Goal: Task Accomplishment & Management: Manage account settings

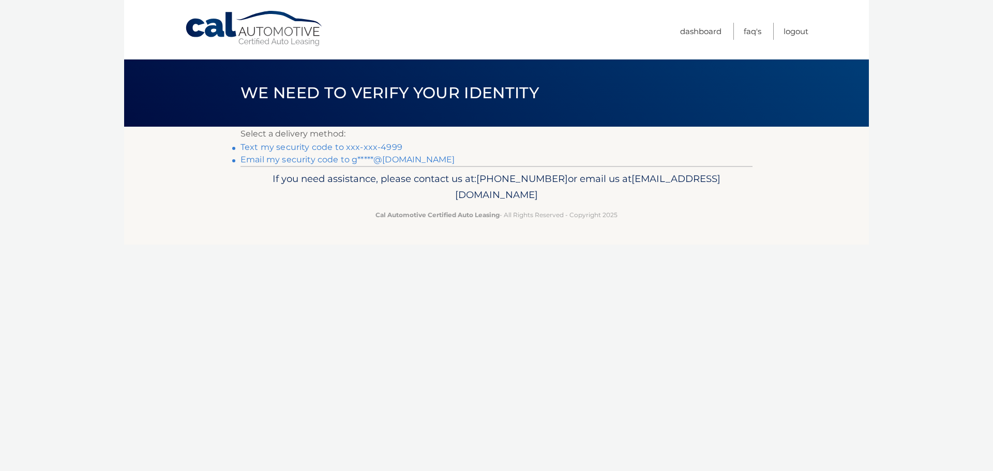
click at [351, 146] on link "Text my security code to xxx-xxx-4999" at bounding box center [321, 147] width 162 height 10
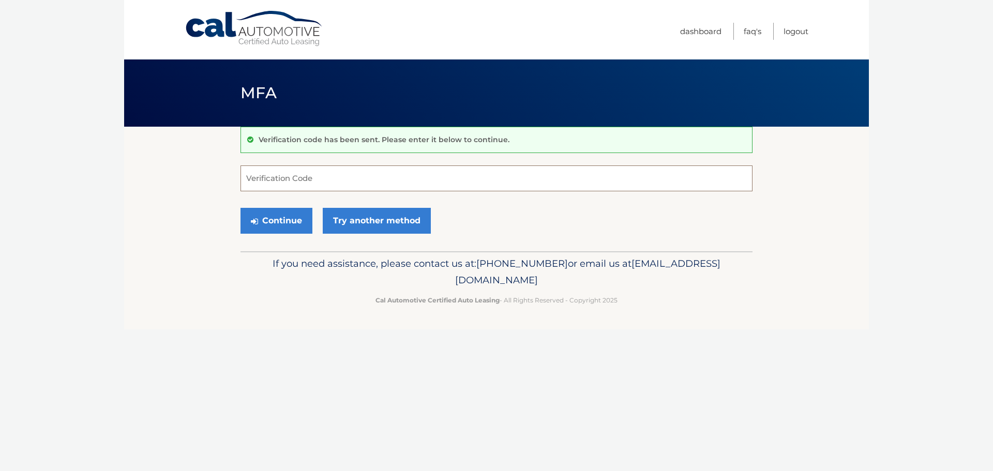
click at [350, 172] on input "Verification Code" at bounding box center [496, 178] width 512 height 26
type input "514837"
click at [283, 213] on button "Continue" at bounding box center [276, 221] width 72 height 26
click at [283, 214] on button "Continue" at bounding box center [276, 221] width 72 height 26
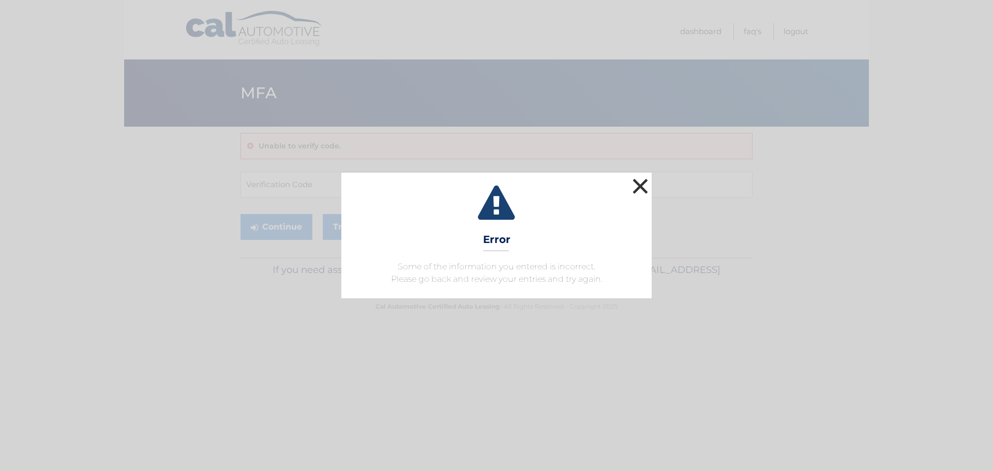
click at [634, 185] on button "×" at bounding box center [640, 186] width 21 height 21
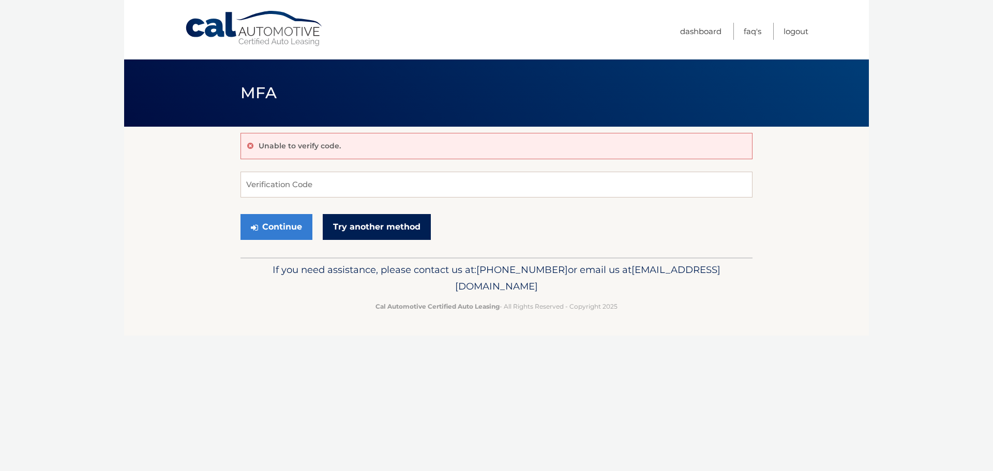
click at [369, 233] on link "Try another method" at bounding box center [377, 227] width 108 height 26
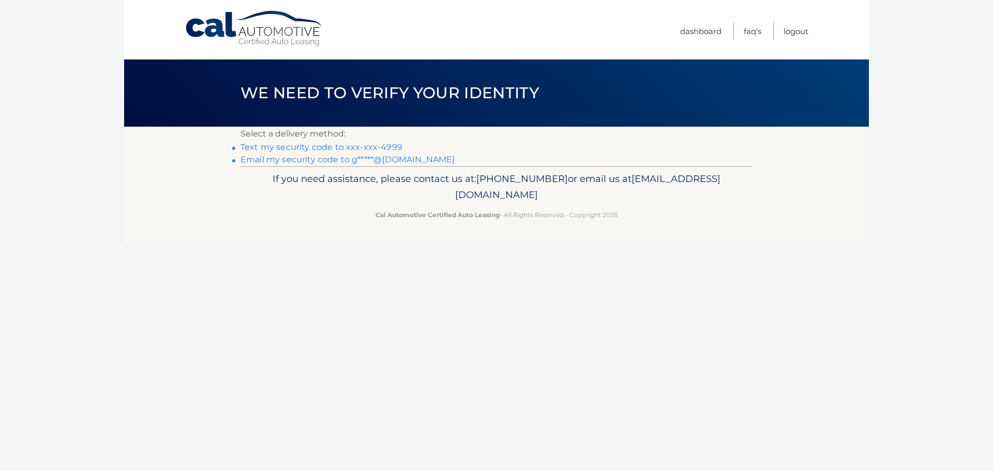
click at [335, 146] on link "Text my security code to xxx-xxx-4999" at bounding box center [321, 147] width 162 height 10
click at [335, 147] on link "Text my security code to xxx-xxx-4999" at bounding box center [321, 147] width 162 height 10
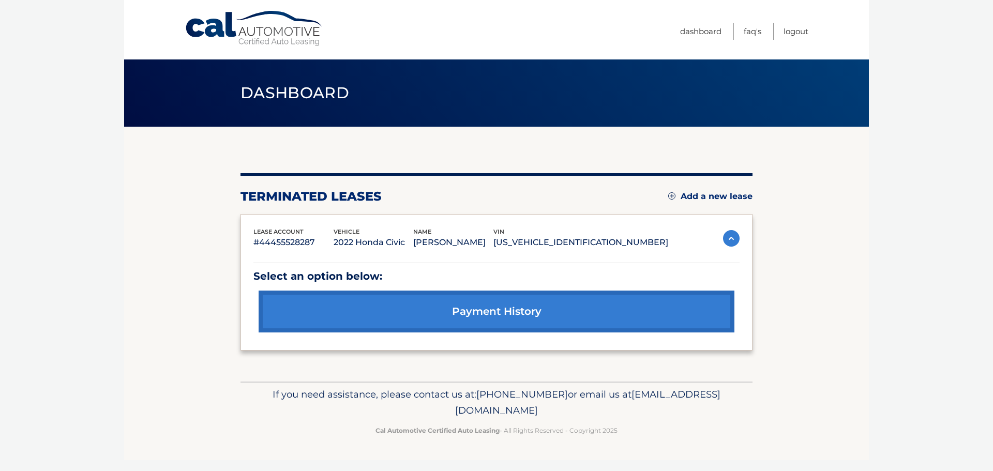
click at [696, 197] on link "Add a new lease" at bounding box center [710, 196] width 84 height 10
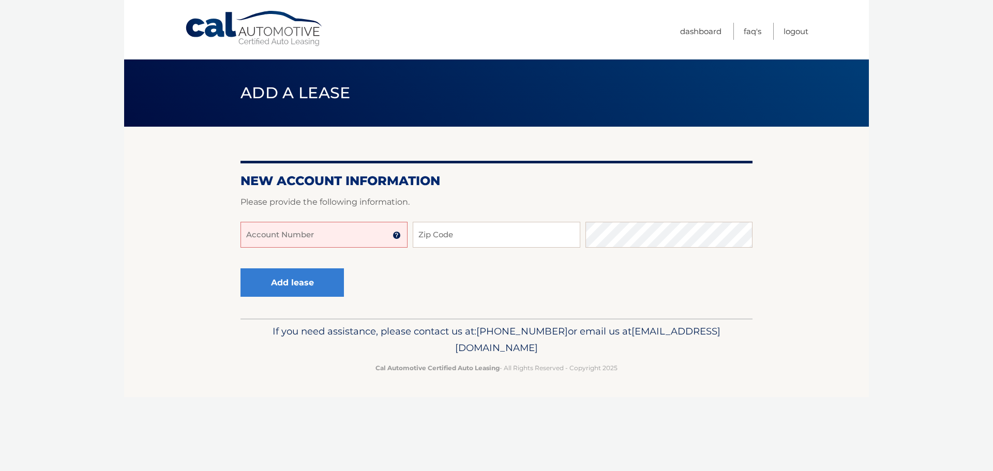
click at [303, 236] on input "Account Number" at bounding box center [323, 235] width 167 height 26
click at [303, 237] on input "Account Number" at bounding box center [323, 235] width 167 height 26
type input "44456025161"
click at [460, 235] on input "Zip Code" at bounding box center [496, 235] width 167 height 26
click at [460, 232] on input "Zip Code" at bounding box center [496, 235] width 167 height 26
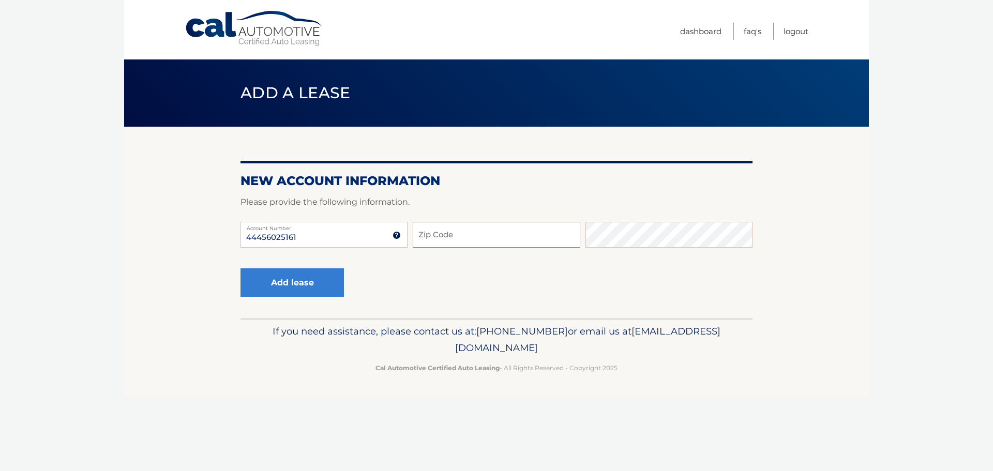
type input "11552"
click at [304, 279] on button "Add lease" at bounding box center [291, 282] width 103 height 28
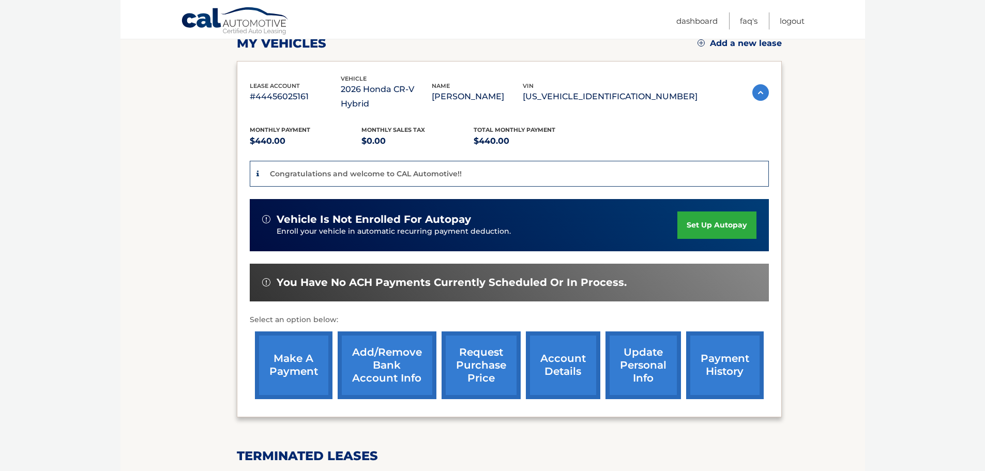
scroll to position [155, 0]
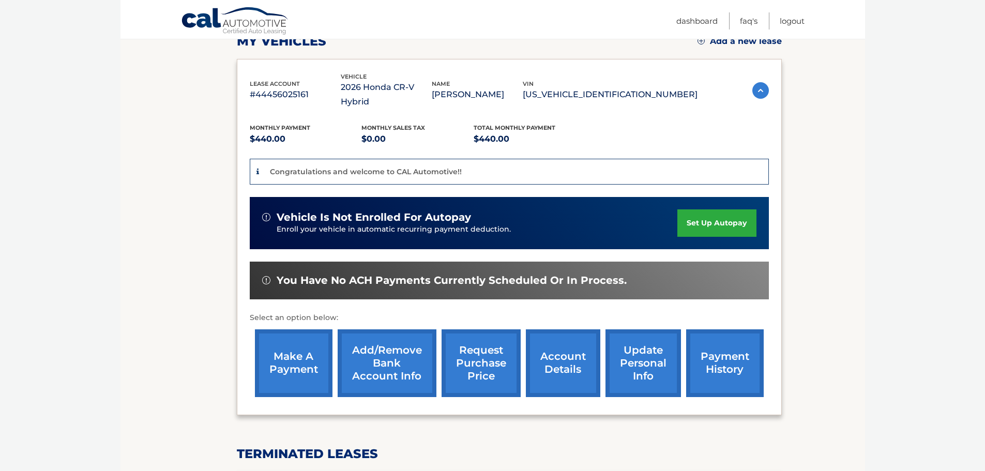
click at [566, 348] on link "account details" at bounding box center [563, 363] width 74 height 68
click at [566, 349] on link "account details" at bounding box center [563, 363] width 74 height 68
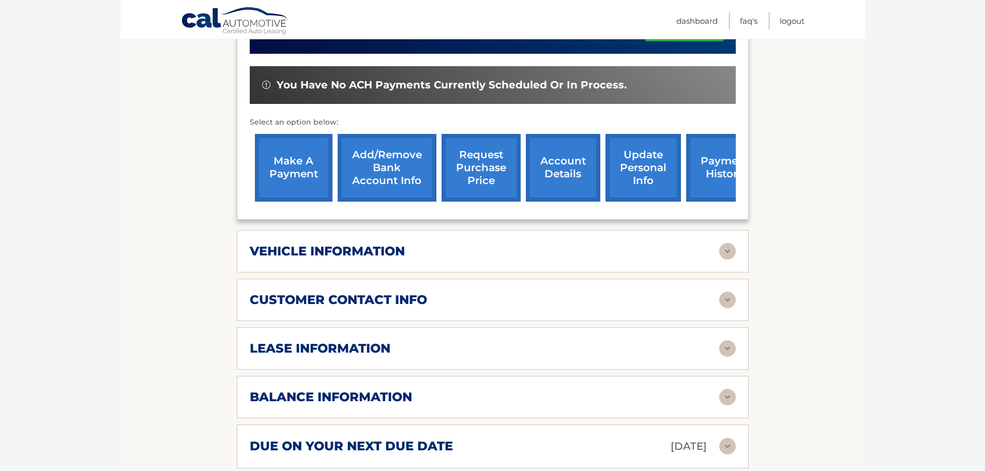
scroll to position [414, 0]
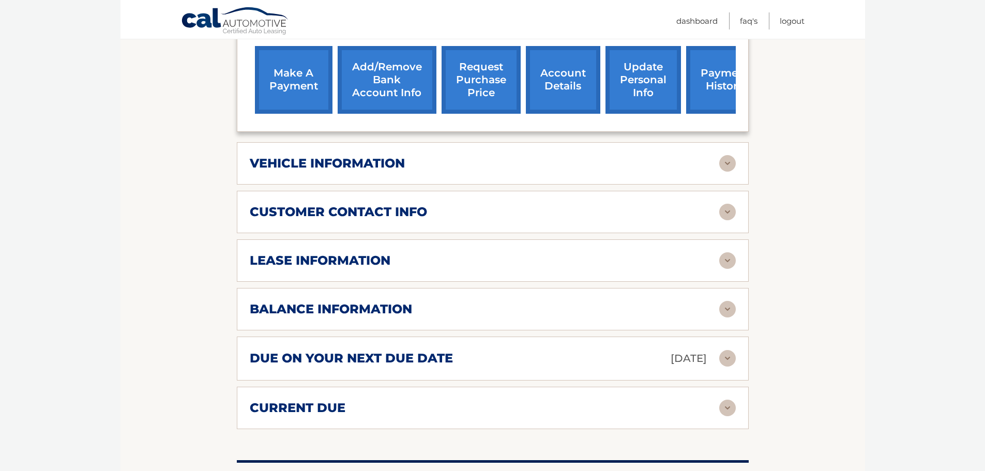
click at [728, 161] on img at bounding box center [727, 163] width 17 height 17
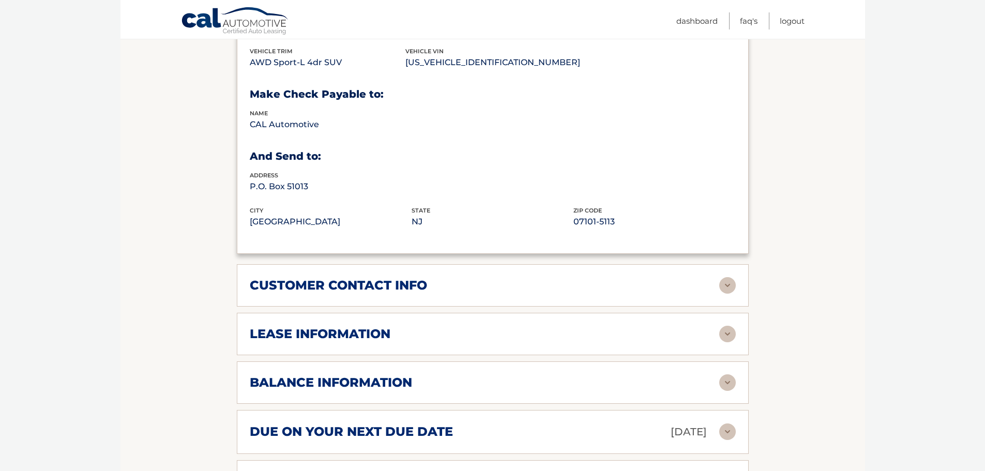
scroll to position [621, 0]
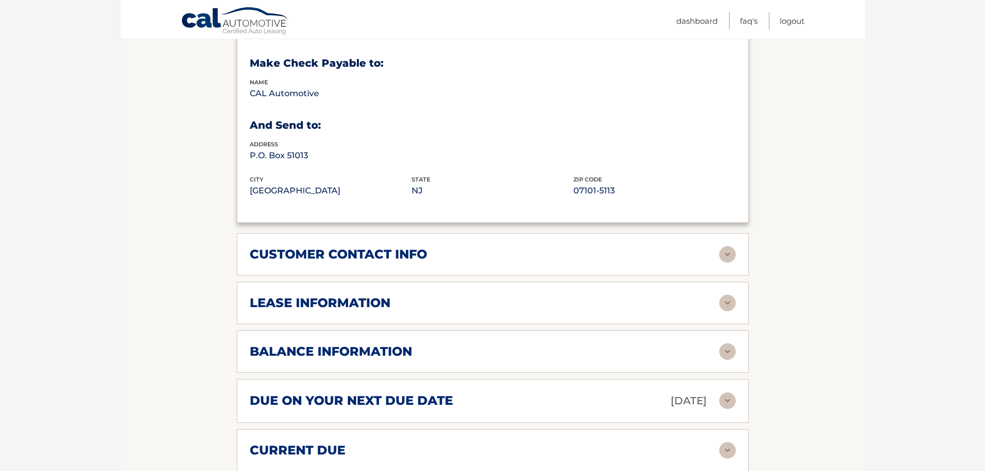
click at [732, 254] on img at bounding box center [727, 254] width 17 height 17
click at [732, 255] on img at bounding box center [727, 254] width 17 height 17
click at [727, 258] on img at bounding box center [727, 254] width 17 height 17
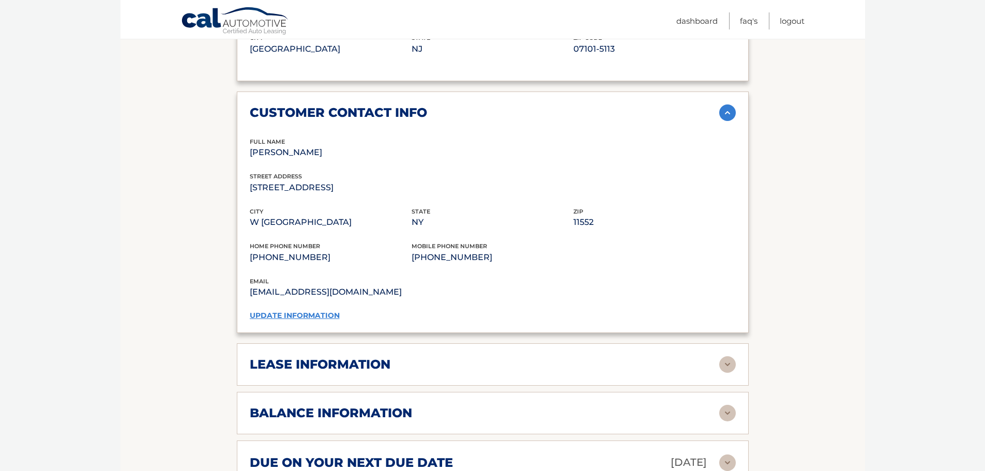
scroll to position [827, 0]
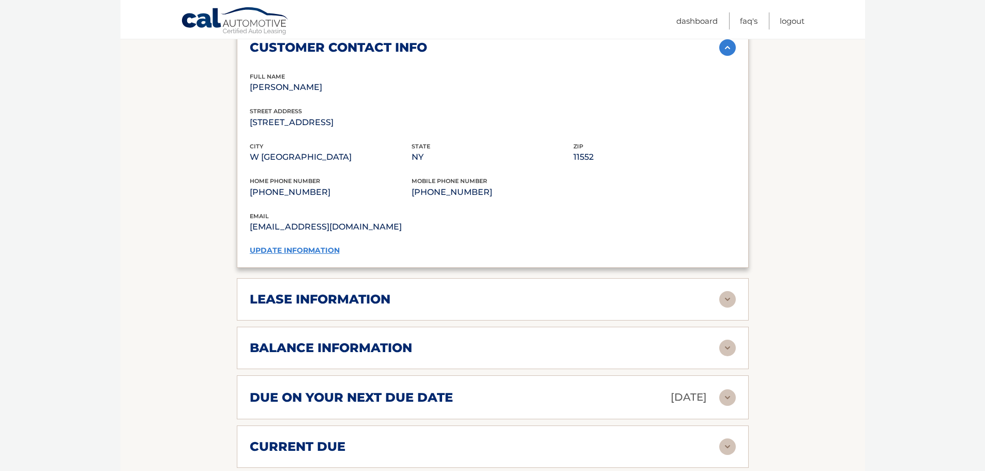
click at [727, 299] on img at bounding box center [727, 299] width 17 height 17
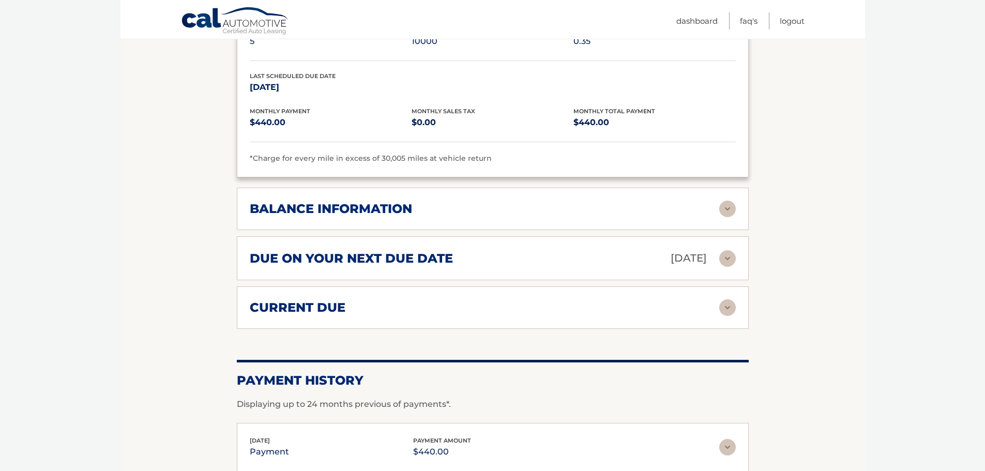
scroll to position [1189, 0]
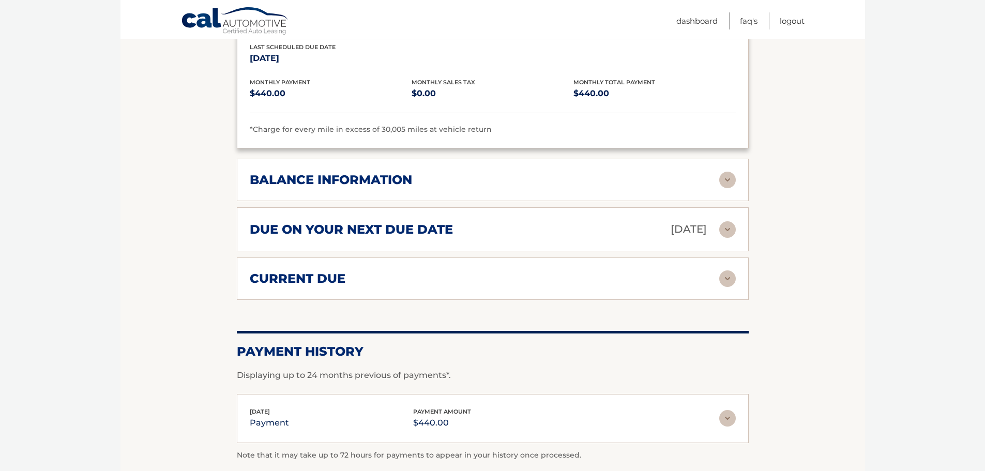
click at [727, 182] on img at bounding box center [727, 180] width 17 height 17
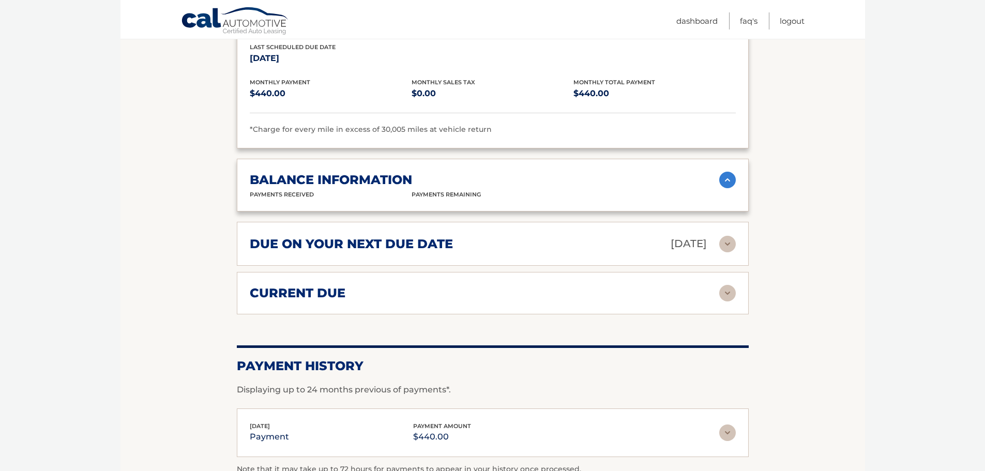
click at [727, 183] on img at bounding box center [727, 180] width 17 height 17
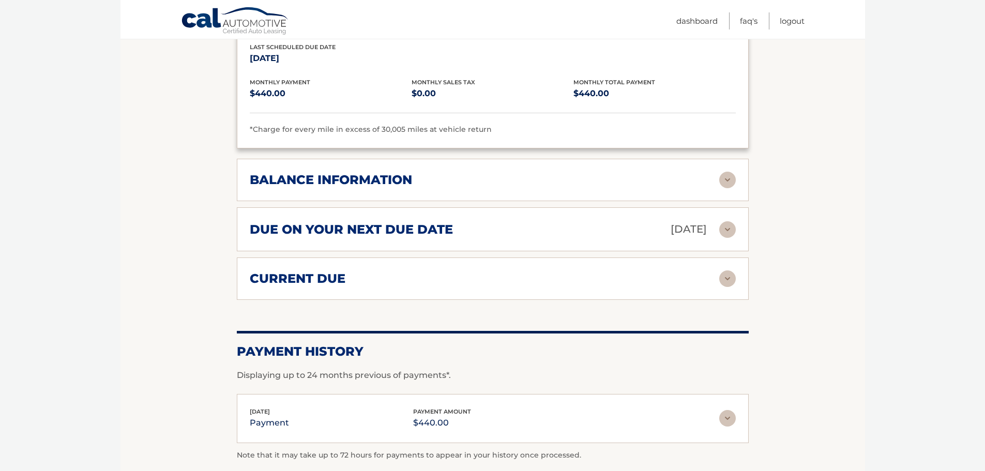
click at [729, 181] on img at bounding box center [727, 180] width 17 height 17
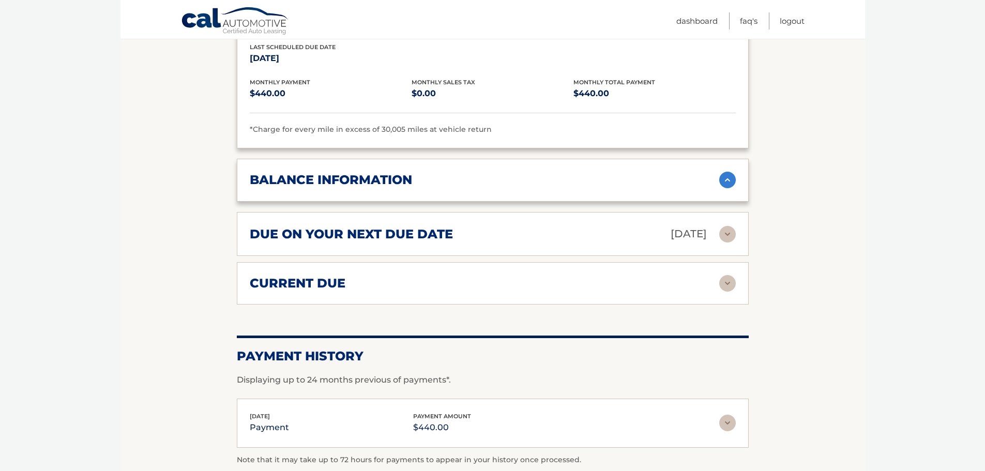
click at [729, 182] on img at bounding box center [727, 180] width 17 height 17
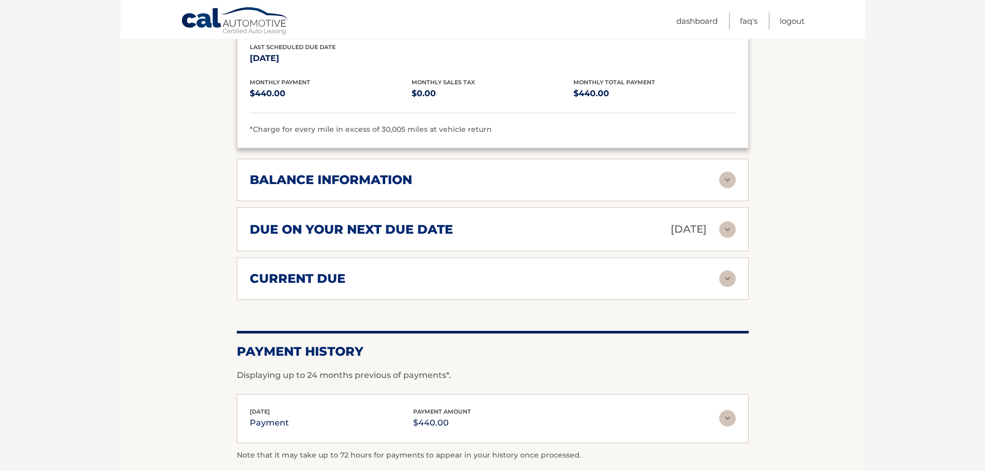
click at [729, 183] on img at bounding box center [727, 180] width 17 height 17
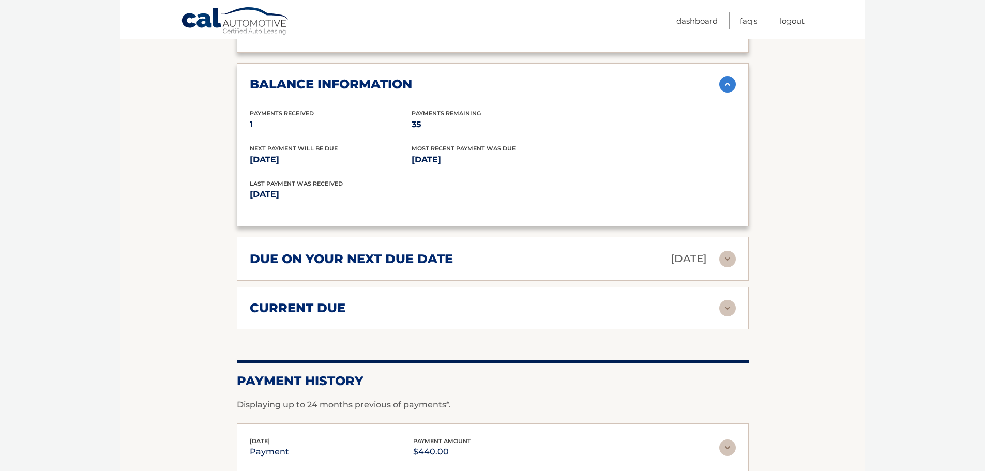
scroll to position [1293, 0]
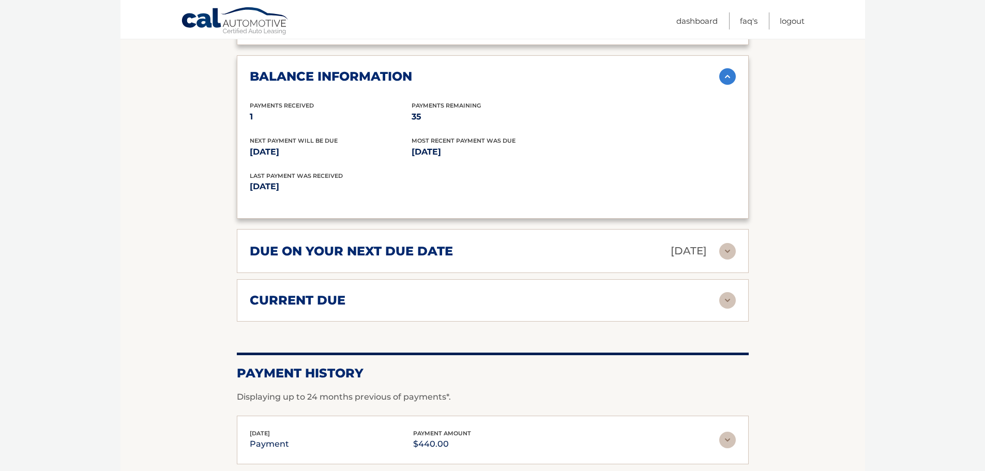
click at [731, 253] on img at bounding box center [727, 251] width 17 height 17
click at [731, 255] on img at bounding box center [727, 251] width 17 height 17
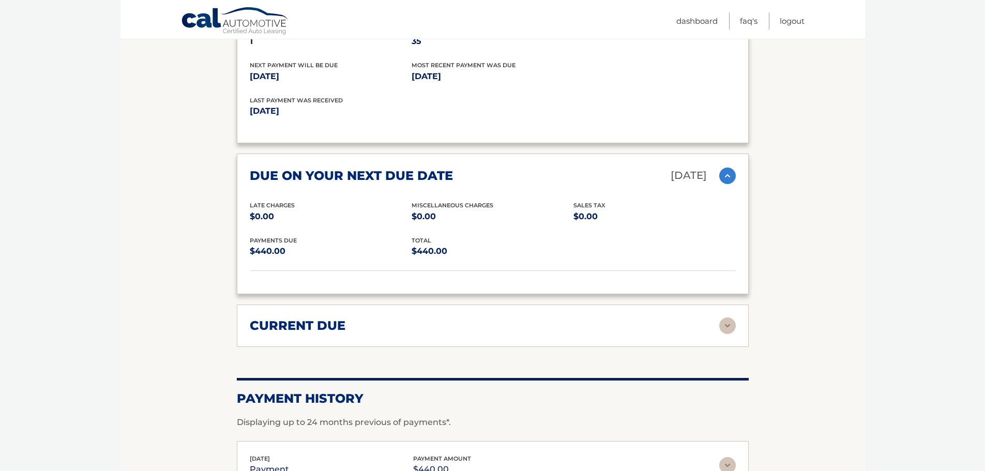
scroll to position [1396, 0]
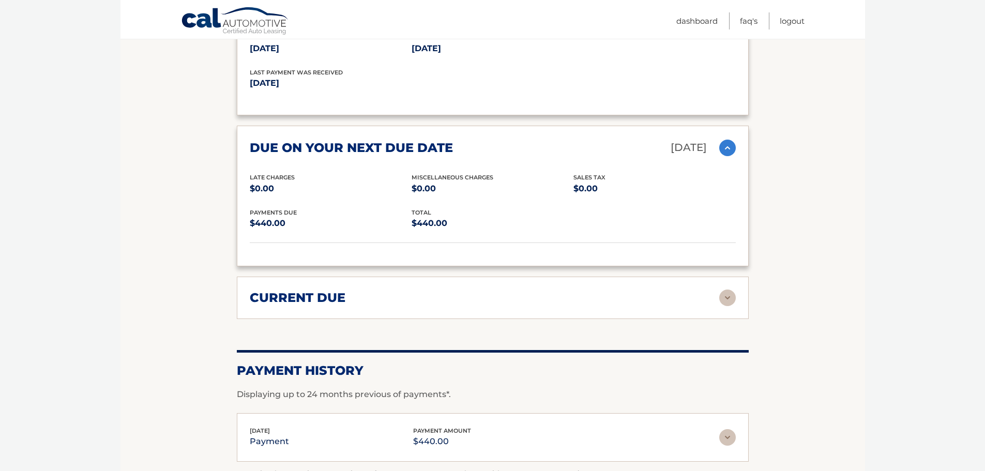
click at [730, 296] on img at bounding box center [727, 298] width 17 height 17
click at [730, 297] on img at bounding box center [727, 298] width 17 height 17
click at [730, 298] on img at bounding box center [727, 298] width 17 height 17
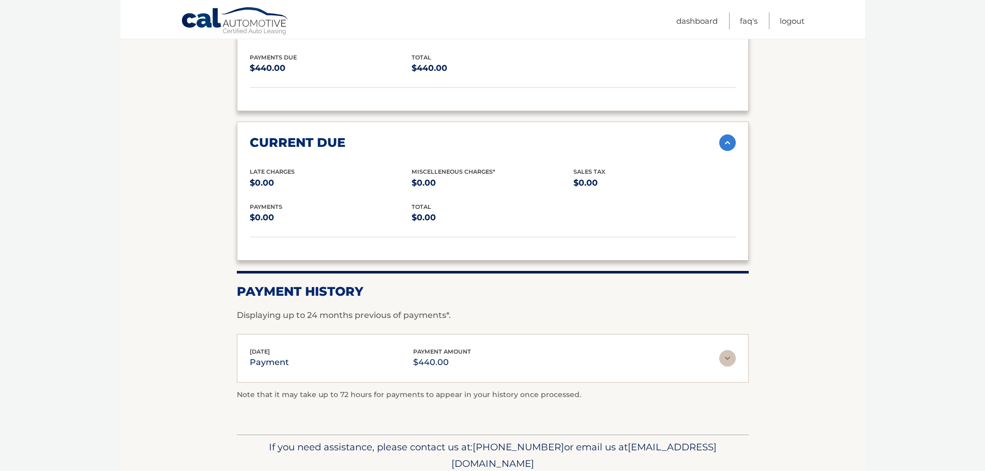
scroll to position [1593, 0]
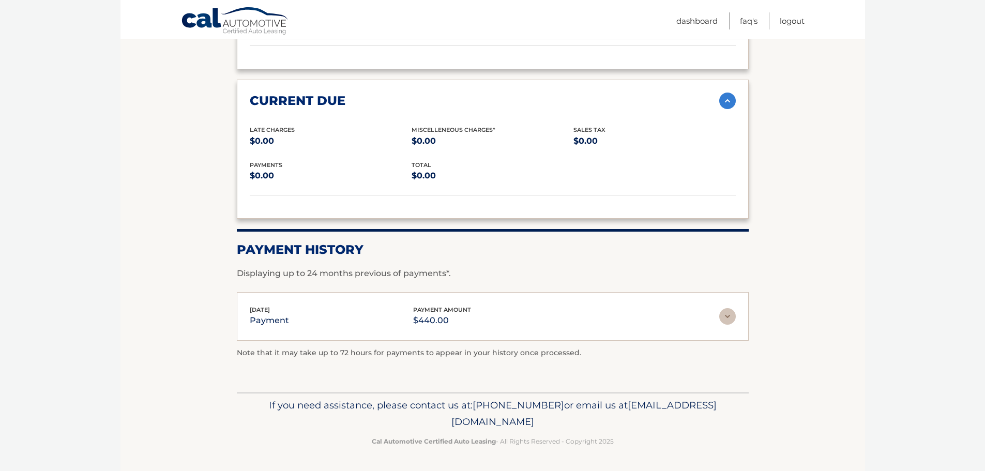
click at [729, 316] on img at bounding box center [727, 316] width 17 height 17
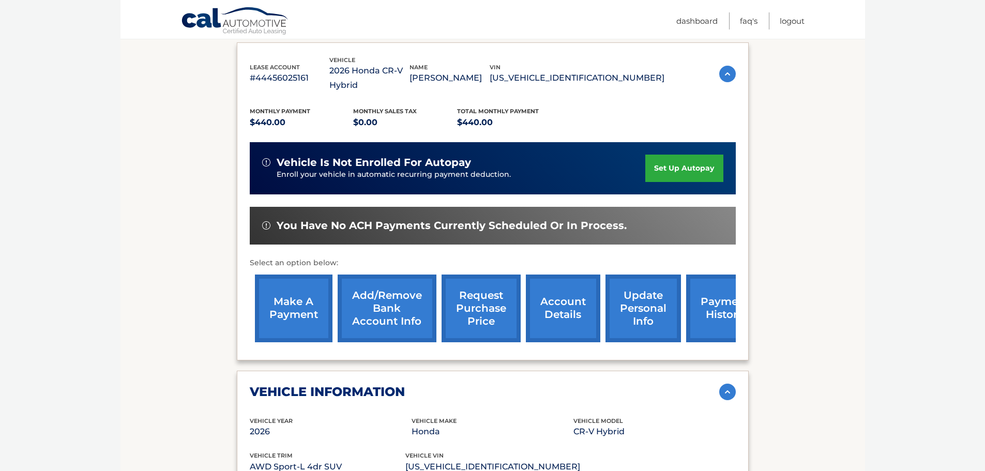
scroll to position [153, 0]
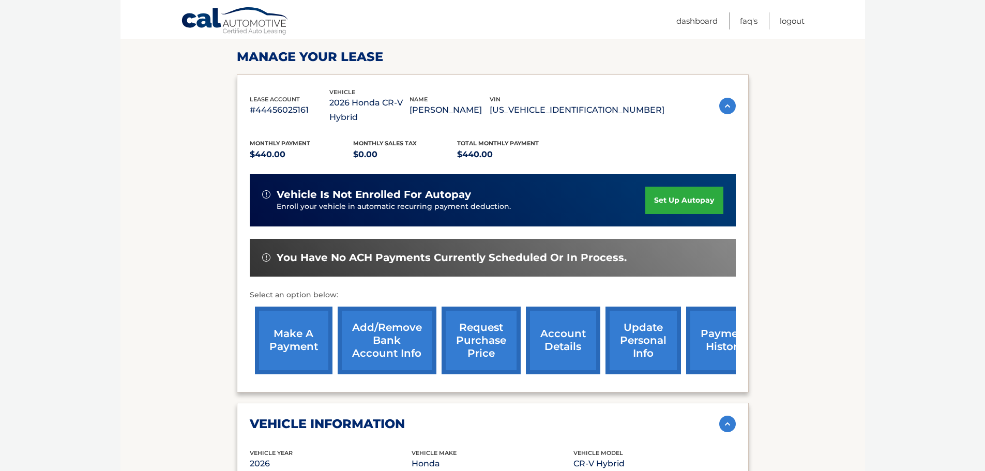
click at [400, 333] on link "Add/Remove bank account info" at bounding box center [387, 341] width 99 height 68
click at [401, 333] on link "Add/Remove bank account info" at bounding box center [387, 341] width 99 height 68
click at [299, 340] on link "make a payment" at bounding box center [294, 341] width 78 height 68
click at [299, 341] on link "make a payment" at bounding box center [294, 341] width 78 height 68
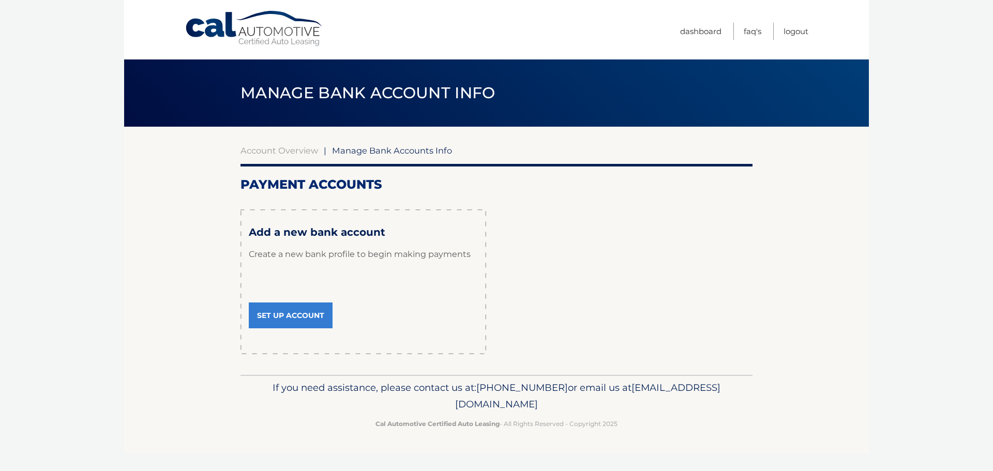
click at [297, 319] on link "Set Up Account" at bounding box center [291, 316] width 84 height 26
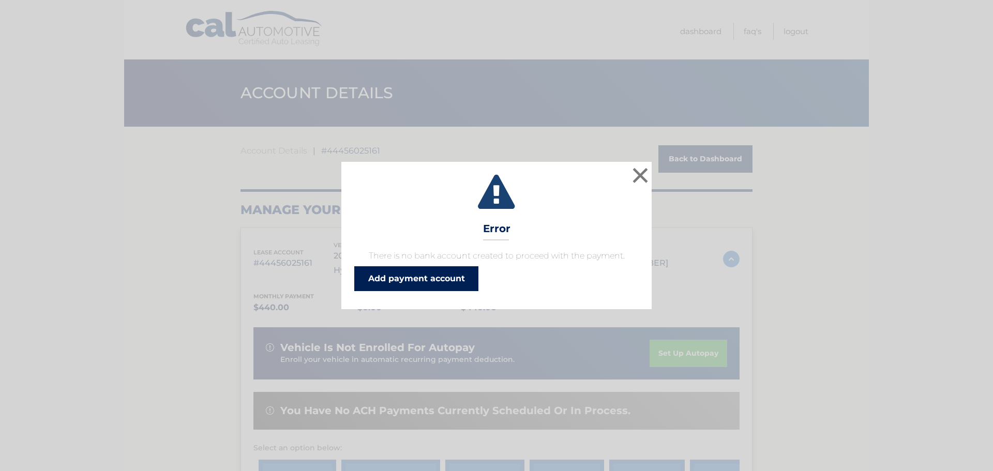
click at [412, 287] on link "Add payment account" at bounding box center [416, 278] width 124 height 25
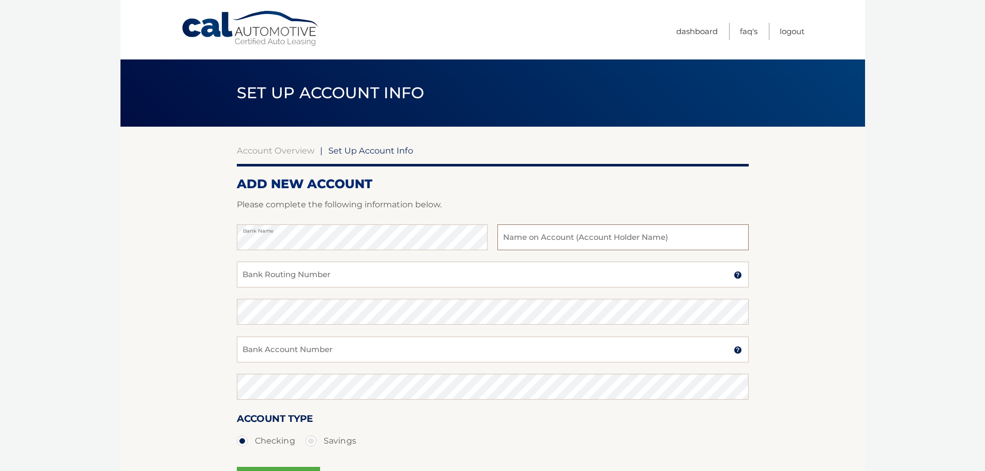
click at [532, 242] on input "text" at bounding box center [622, 237] width 251 height 26
type input "[PERSON_NAME]"
click at [359, 275] on input "Bank Routing Number" at bounding box center [493, 275] width 512 height 26
click at [359, 277] on input "Bank Routing Number" at bounding box center [493, 275] width 512 height 26
click at [246, 273] on input "026013673" at bounding box center [493, 275] width 512 height 26
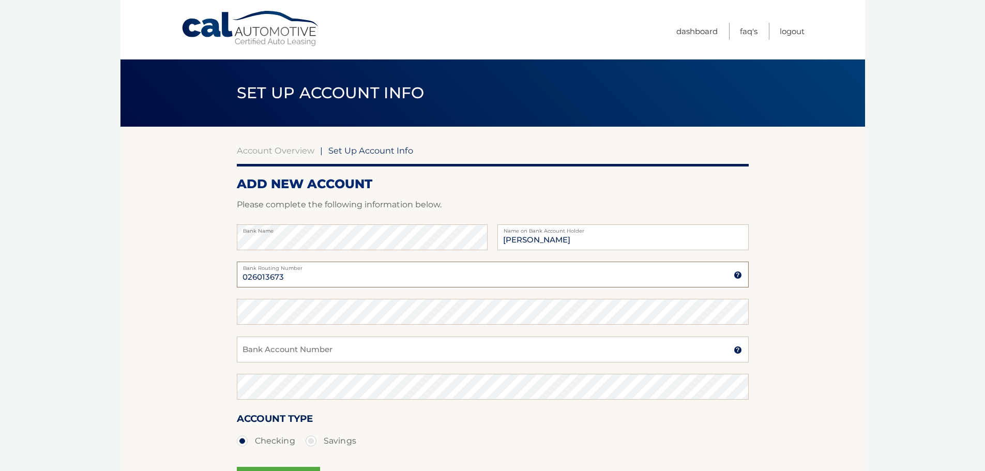
drag, startPoint x: 247, startPoint y: 275, endPoint x: 252, endPoint y: 287, distance: 13.0
click at [249, 280] on input "026013673" at bounding box center [493, 275] width 512 height 26
type input "026013673"
click at [345, 353] on input "Bank Account Number" at bounding box center [493, 350] width 512 height 26
type input "7921210147"
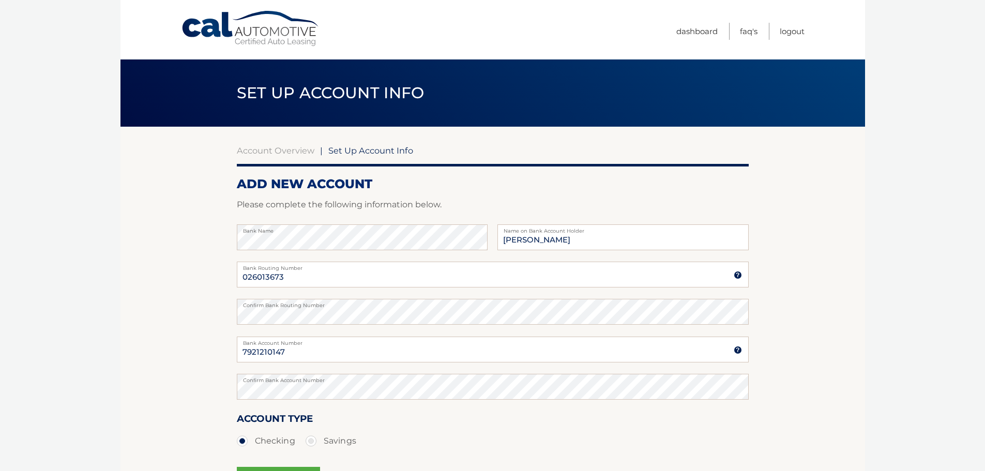
click at [497, 419] on div "Account Type Checking Savings" at bounding box center [493, 431] width 512 height 40
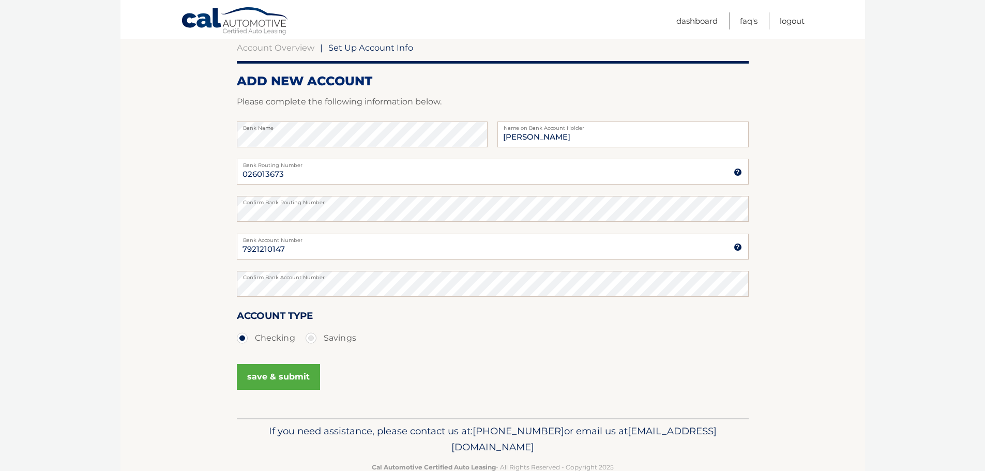
scroll to position [103, 0]
click at [283, 383] on button "save & submit" at bounding box center [278, 377] width 83 height 26
click at [281, 372] on button "save & submit" at bounding box center [278, 377] width 83 height 26
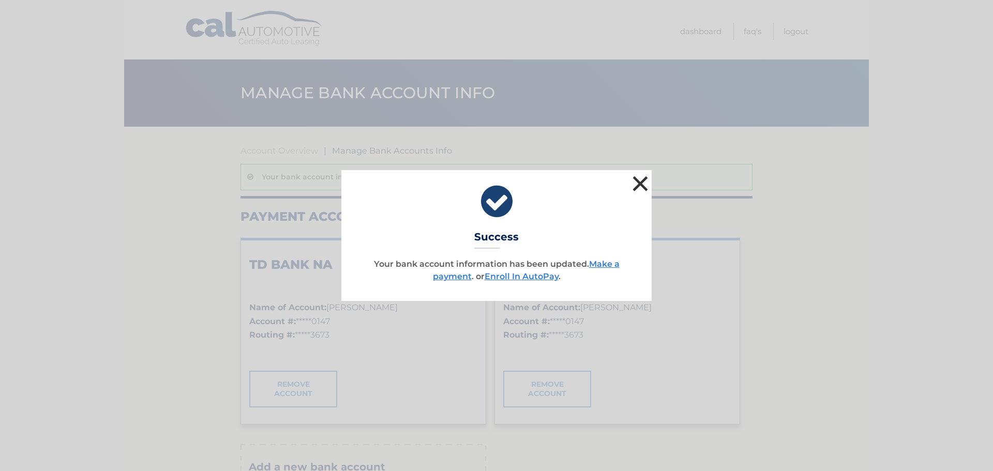
click at [646, 182] on button "×" at bounding box center [640, 183] width 21 height 21
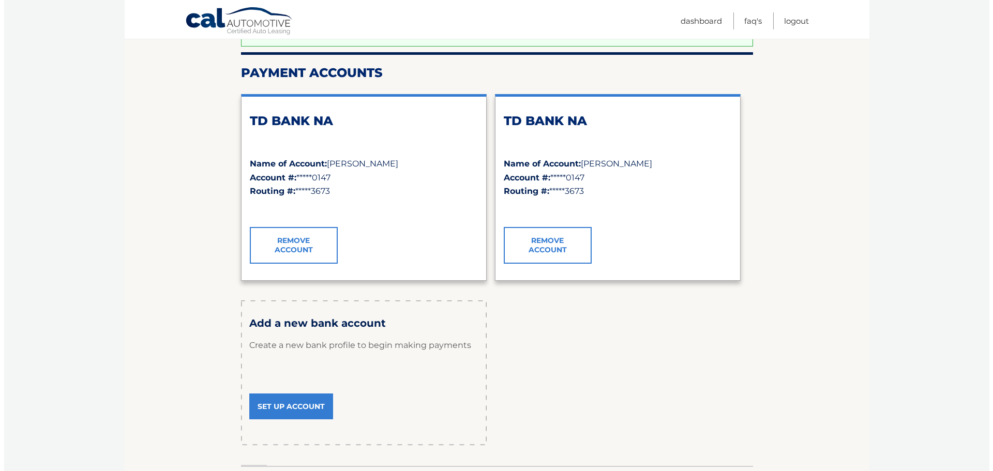
scroll to position [155, 0]
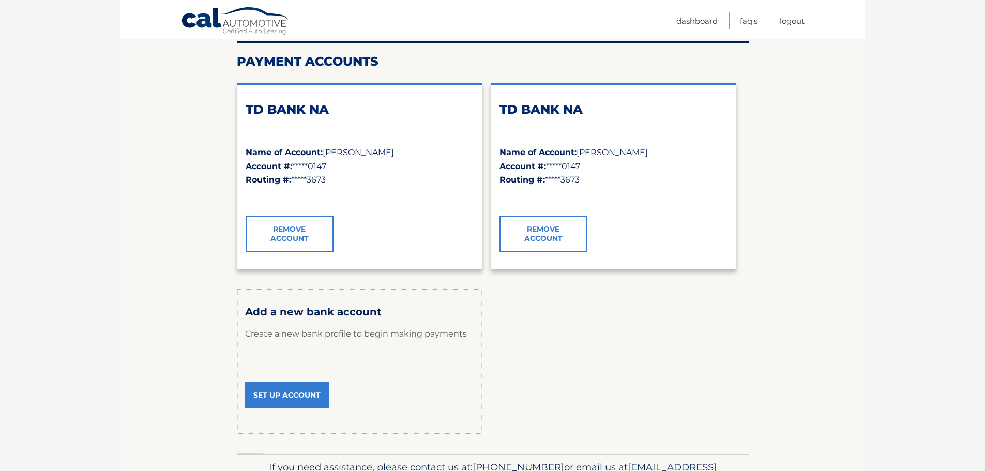
click at [558, 237] on link "Remove Account" at bounding box center [544, 234] width 88 height 36
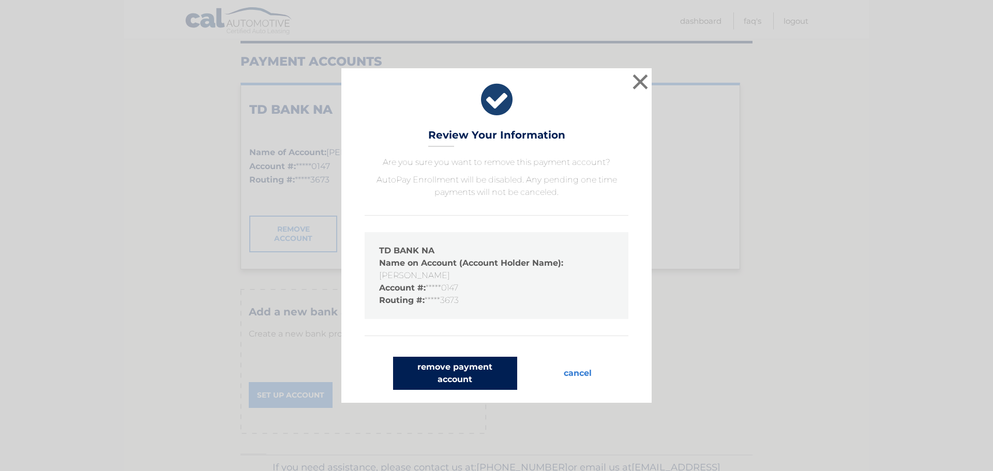
click at [463, 379] on button "remove payment account" at bounding box center [455, 373] width 124 height 33
click at [463, 374] on button "remove payment account" at bounding box center [455, 373] width 124 height 33
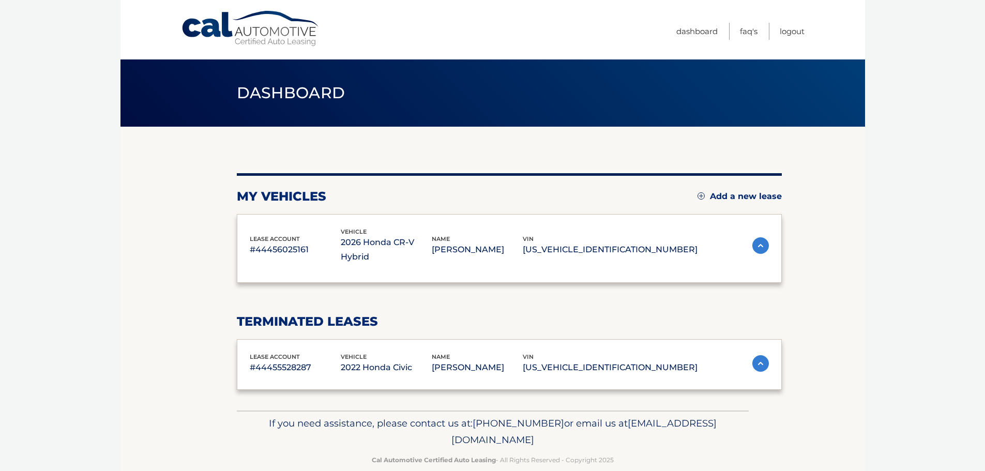
drag, startPoint x: 0, startPoint y: 0, endPoint x: 639, endPoint y: 82, distance: 643.9
click at [639, 82] on header "Dashboard" at bounding box center [493, 92] width 512 height 67
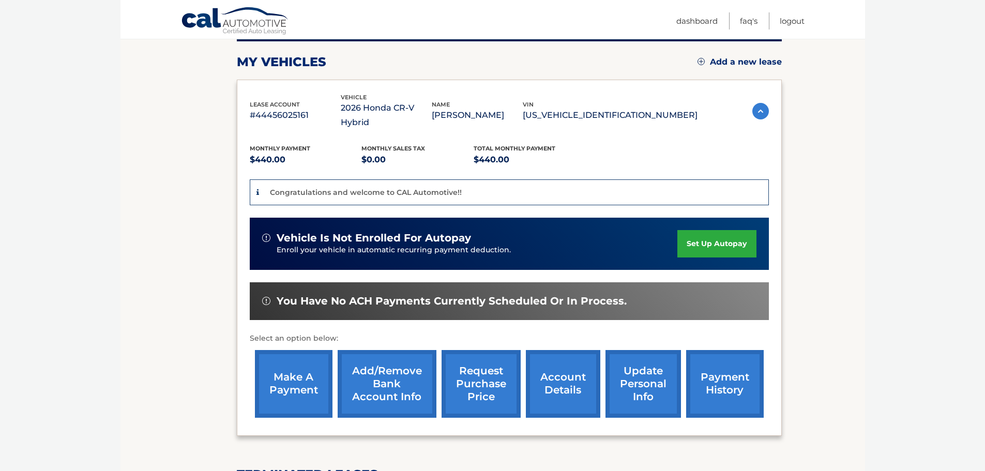
scroll to position [155, 0]
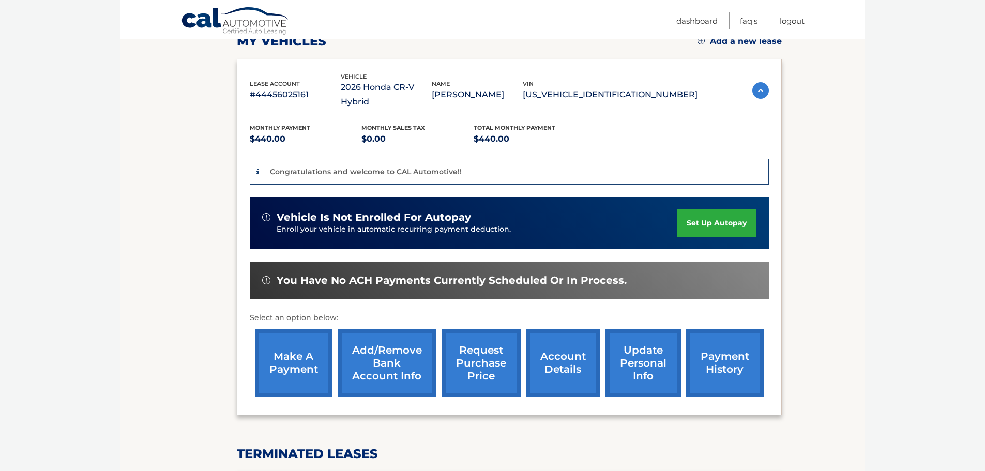
click at [388, 350] on link "Add/Remove bank account info" at bounding box center [387, 363] width 99 height 68
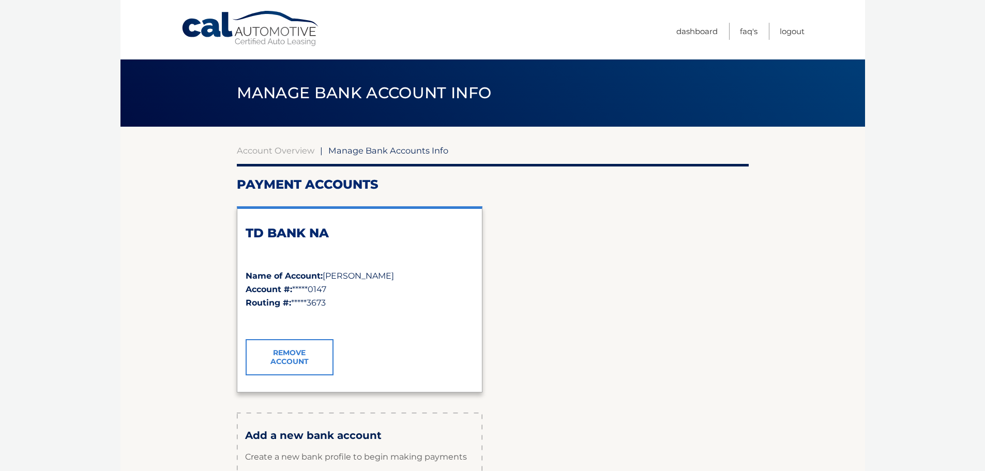
click at [668, 243] on div "TD BANK NA Name of Account: [PERSON_NAME] Account #: *****0147 Routing #: *****…" at bounding box center [493, 299] width 512 height 203
click at [684, 32] on link "Dashboard" at bounding box center [696, 31] width 41 height 17
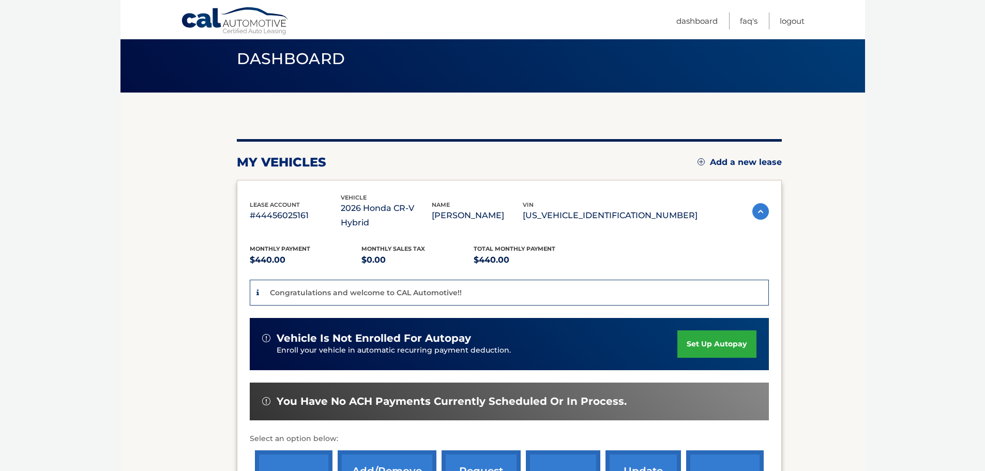
scroll to position [103, 0]
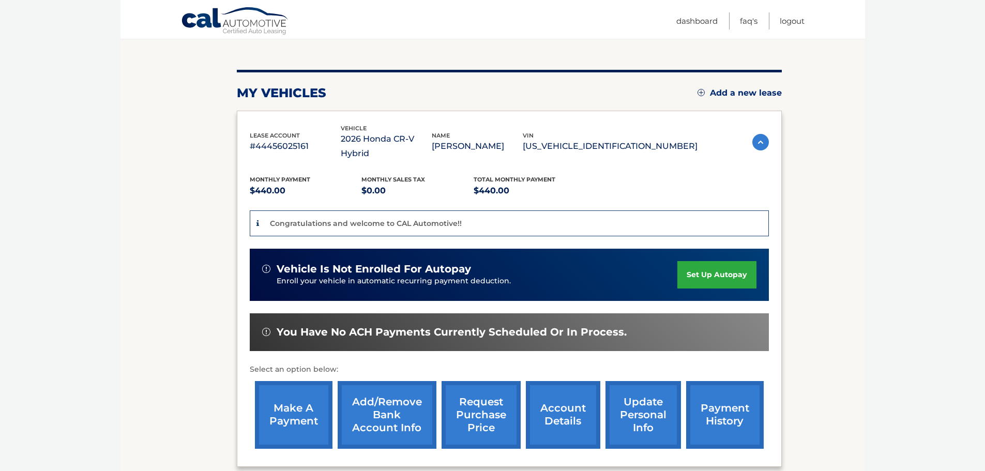
click at [733, 263] on link "set up autopay" at bounding box center [716, 274] width 79 height 27
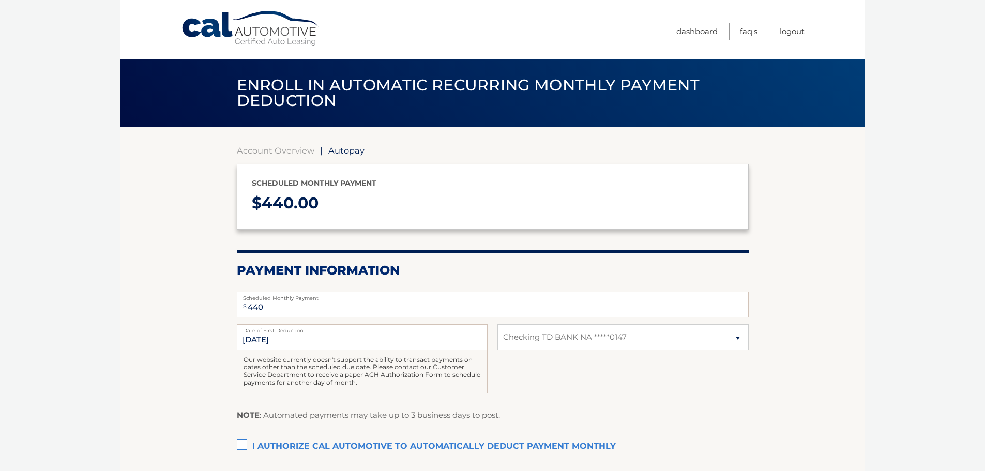
select select "NDZjNzgyNDUtYmY5Mi00OTRjLThjYmUtNDgzNGVjZDVkYTZi"
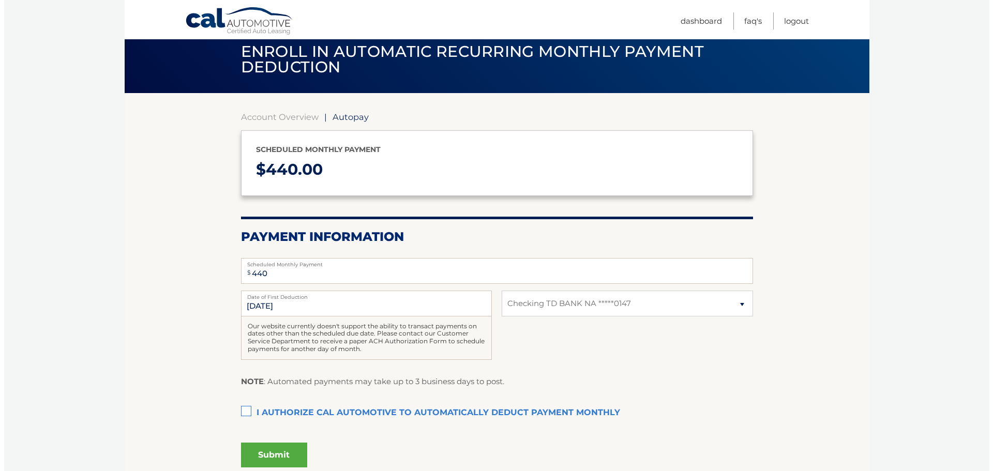
scroll to position [52, 0]
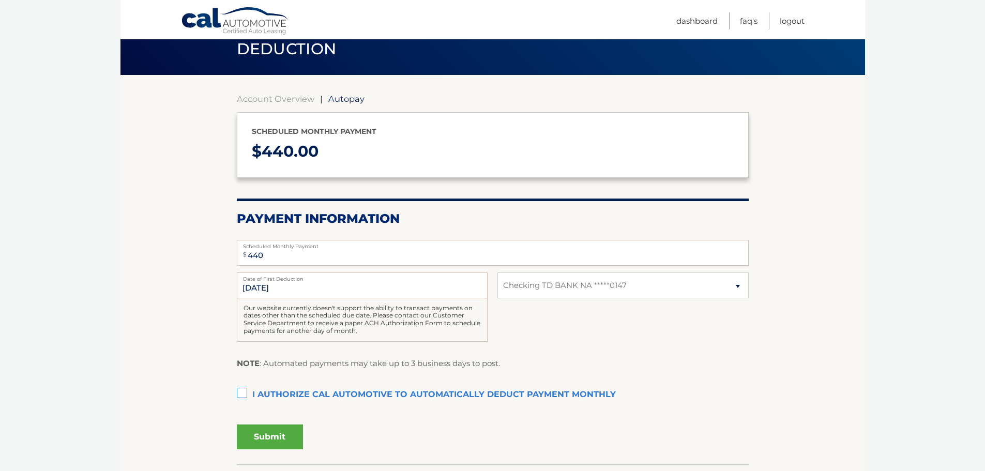
click at [240, 394] on label "I authorize cal automotive to automatically deduct payment monthly This checkbo…" at bounding box center [493, 395] width 512 height 21
click at [0, 0] on input "I authorize cal automotive to automatically deduct payment monthly This checkbo…" at bounding box center [0, 0] width 0 height 0
click at [267, 435] on button "Submit" at bounding box center [270, 437] width 66 height 25
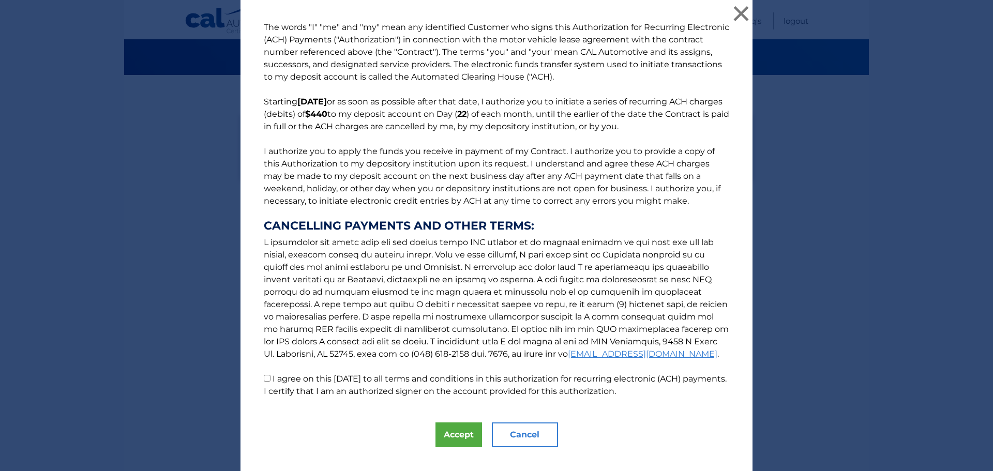
click at [264, 377] on input "I agree on this 10/06/2025 to all terms and conditions in this authorization fo…" at bounding box center [267, 378] width 7 height 7
checkbox input "true"
click at [439, 441] on button "Accept" at bounding box center [458, 434] width 47 height 25
click at [0, 0] on icon at bounding box center [0, 0] width 0 height 0
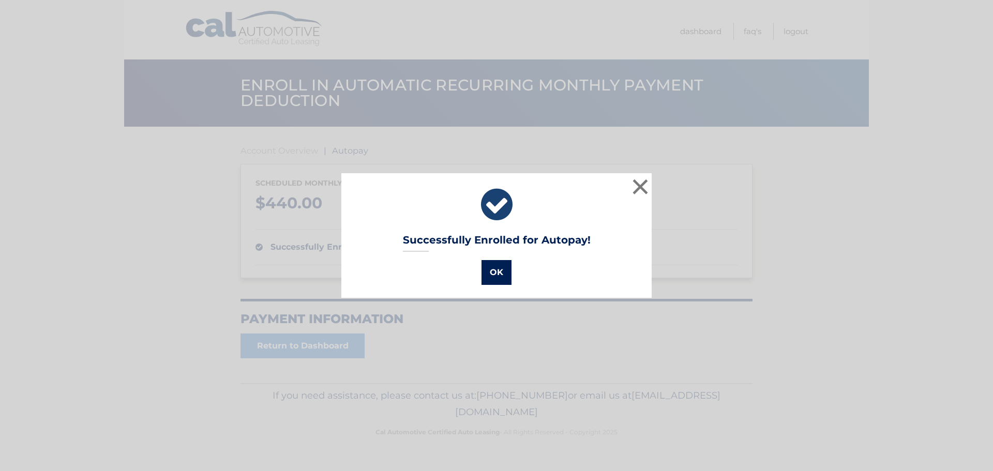
click at [491, 276] on button "OK" at bounding box center [496, 272] width 30 height 25
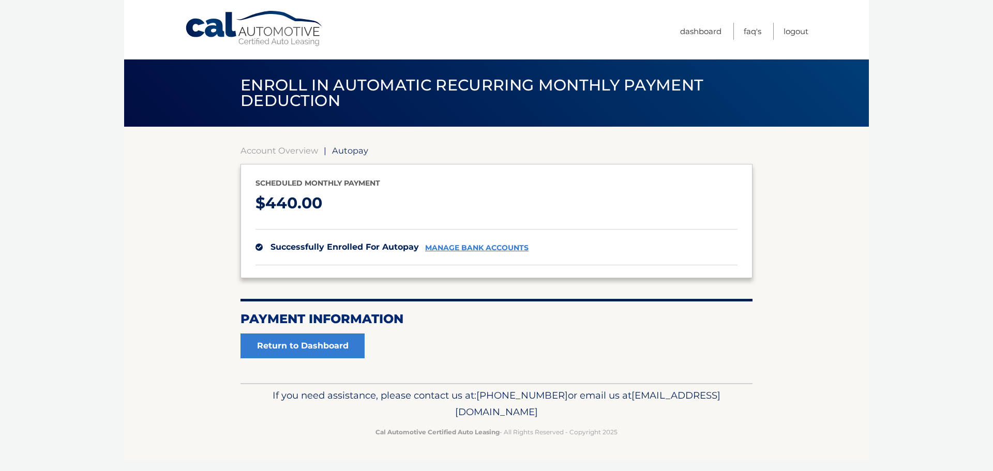
click at [491, 276] on div "Scheduled monthly payment $ 440.00 successfully enrolled for autopay manage ban…" at bounding box center [496, 221] width 512 height 114
click at [536, 343] on section "Account Overview | Autopay Scheduled monthly payment $ 440.00 successfully enro…" at bounding box center [496, 251] width 512 height 213
click at [349, 348] on link "Return to Dashboard" at bounding box center [302, 346] width 124 height 25
click at [348, 348] on link "Return to Dashboard" at bounding box center [302, 346] width 124 height 25
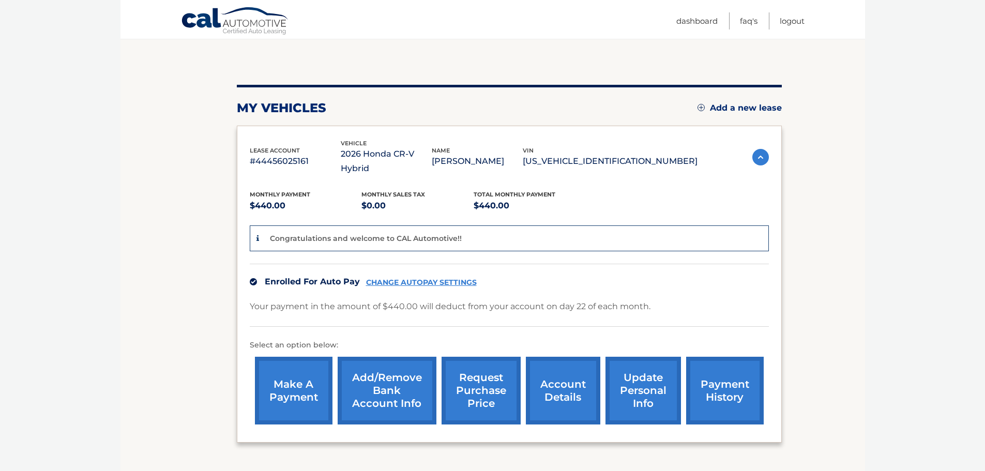
scroll to position [103, 0]
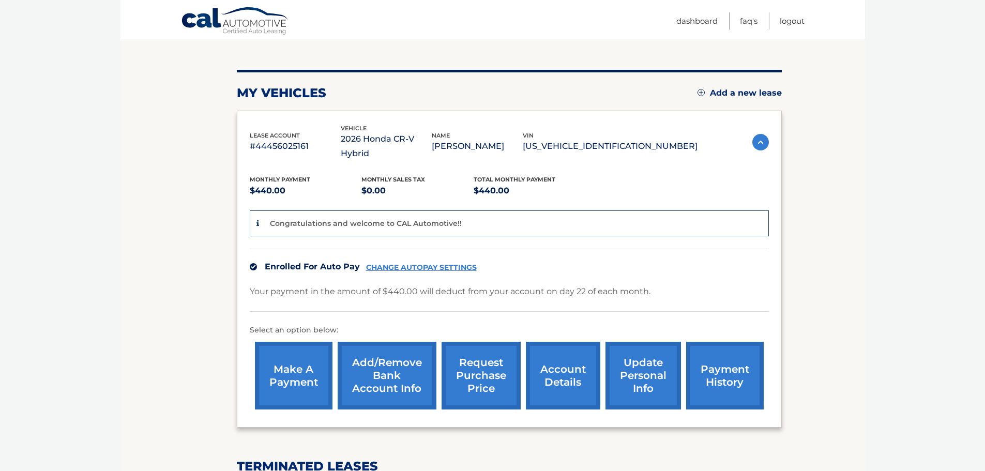
click at [732, 372] on link "payment history" at bounding box center [725, 376] width 78 height 68
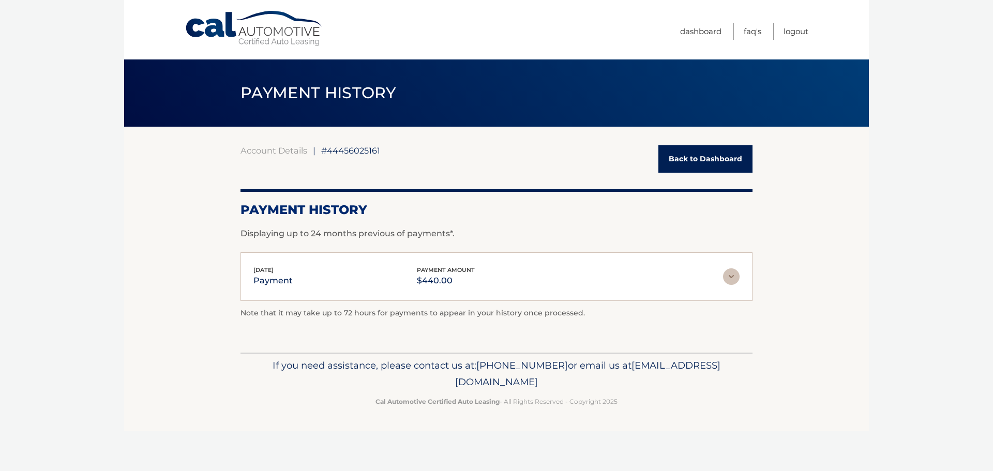
click at [714, 162] on link "Back to Dashboard" at bounding box center [705, 158] width 94 height 27
click at [714, 163] on link "Back to Dashboard" at bounding box center [705, 158] width 94 height 27
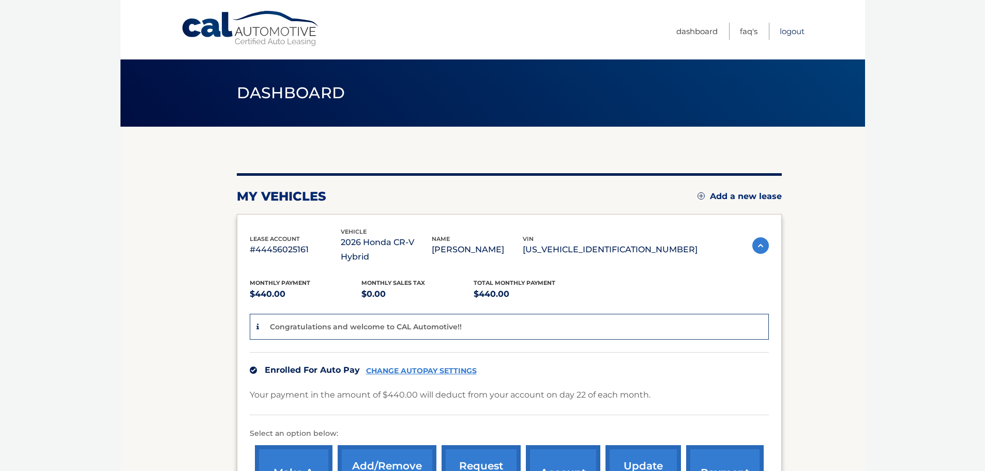
click at [790, 28] on link "Logout" at bounding box center [792, 31] width 25 height 17
